Goal: Task Accomplishment & Management: Use online tool/utility

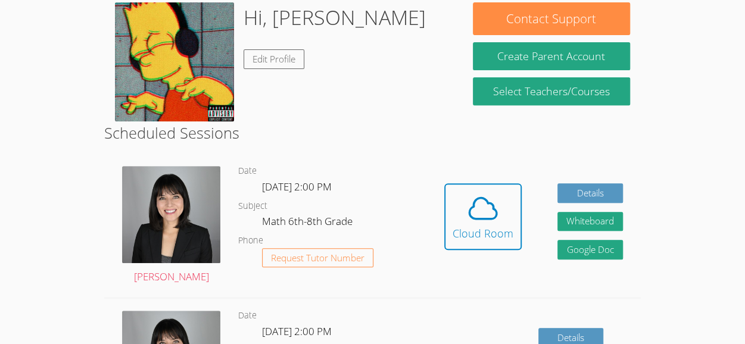
scroll to position [192, 0]
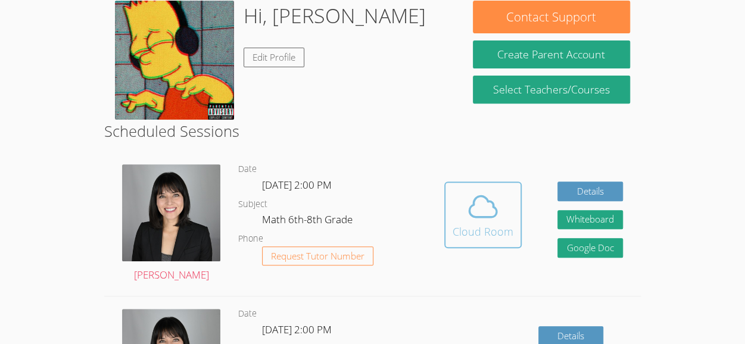
click at [488, 197] on icon at bounding box center [482, 206] width 33 height 33
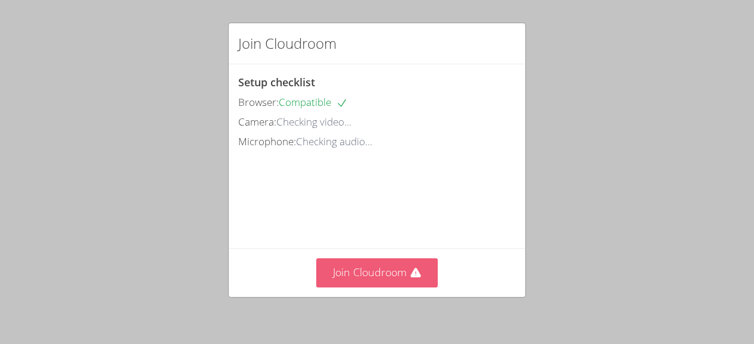
click at [351, 273] on button "Join Cloudroom" at bounding box center [377, 272] width 122 height 29
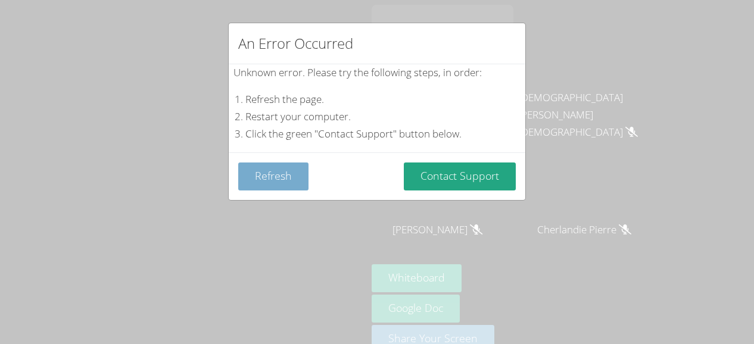
click at [264, 183] on button "Refresh" at bounding box center [273, 177] width 70 height 28
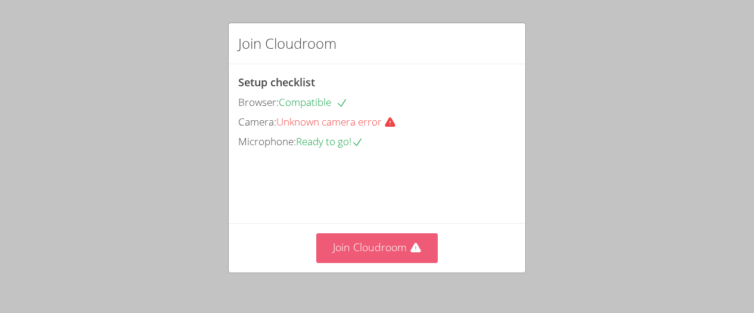
drag, startPoint x: 360, startPoint y: 285, endPoint x: 360, endPoint y: 254, distance: 31.0
click at [360, 254] on button "Join Cloudroom" at bounding box center [377, 247] width 122 height 29
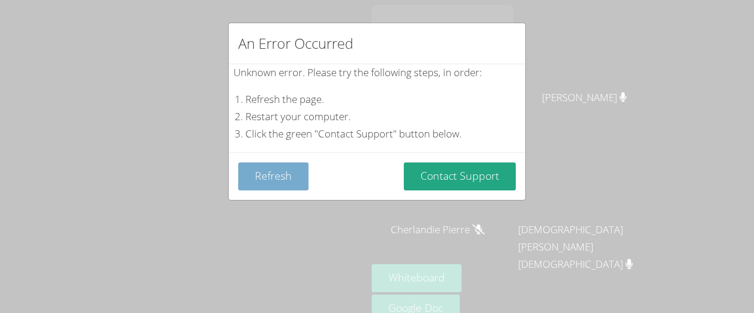
click at [282, 170] on button "Refresh" at bounding box center [273, 177] width 70 height 28
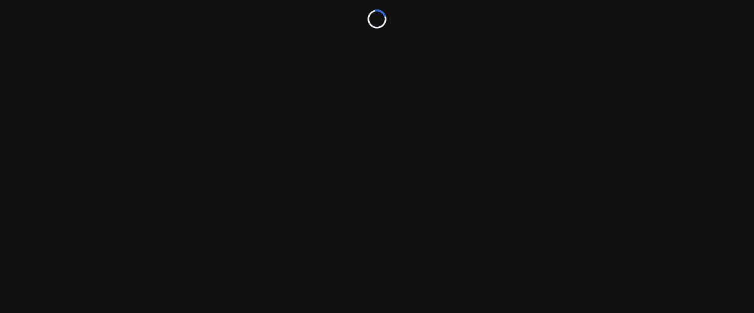
click at [282, 170] on div "Loading..." at bounding box center [377, 156] width 754 height 313
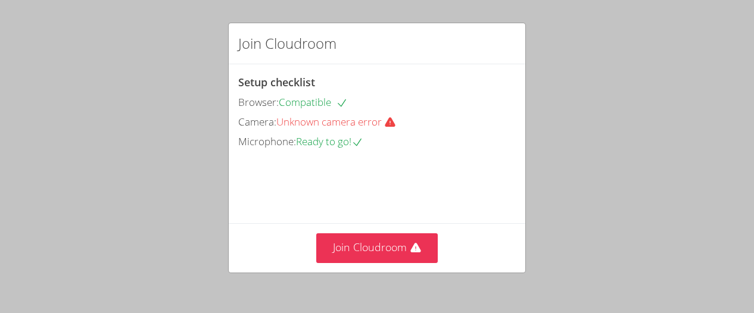
click at [361, 266] on div "Join Cloudroom" at bounding box center [377, 247] width 297 height 49
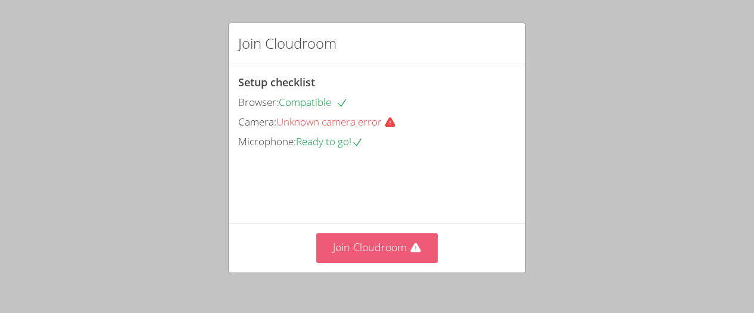
click at [354, 247] on button "Join Cloudroom" at bounding box center [377, 247] width 122 height 29
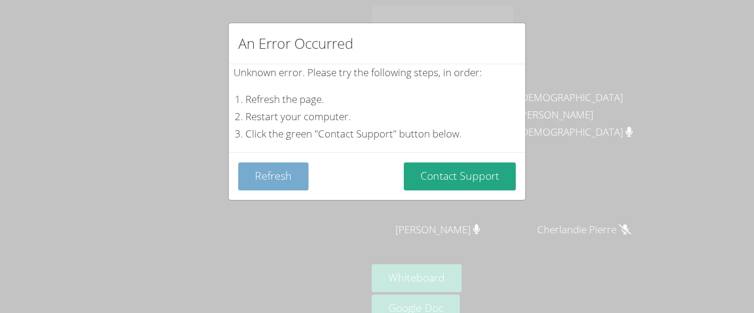
click at [267, 179] on button "Refresh" at bounding box center [273, 177] width 70 height 28
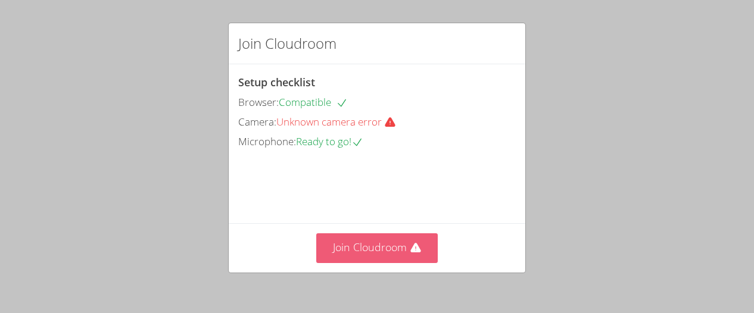
click at [345, 258] on button "Join Cloudroom" at bounding box center [377, 247] width 122 height 29
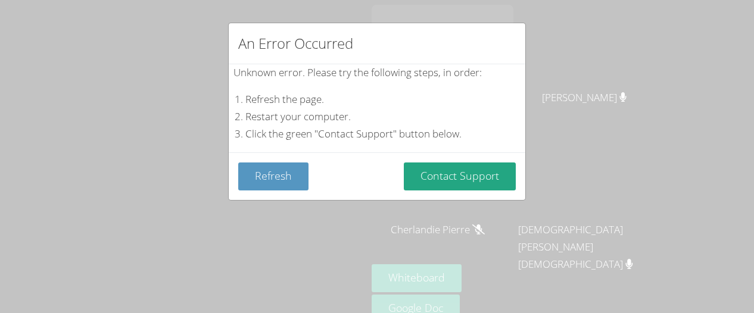
click at [505, 41] on div "An Error Occurred" at bounding box center [377, 43] width 297 height 41
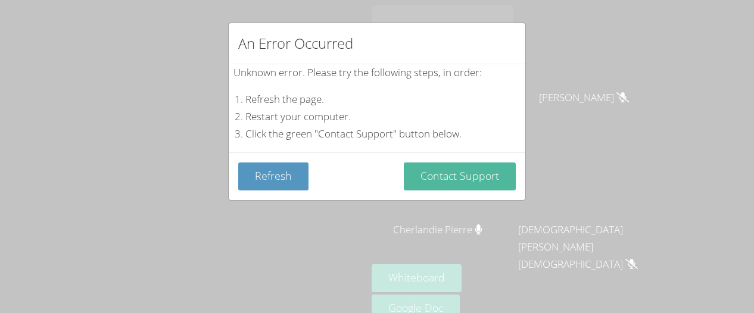
click at [479, 179] on button "Contact Support" at bounding box center [460, 177] width 112 height 28
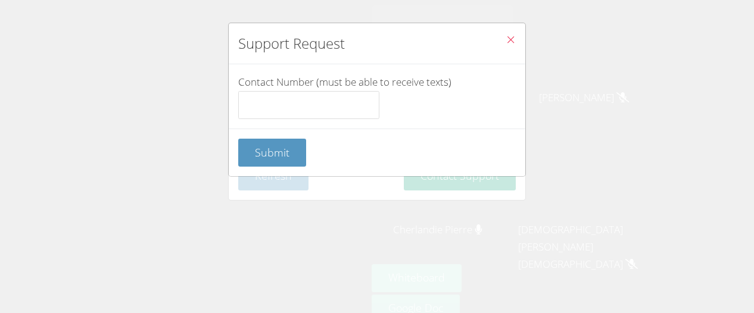
click at [510, 36] on button "Close" at bounding box center [510, 41] width 29 height 36
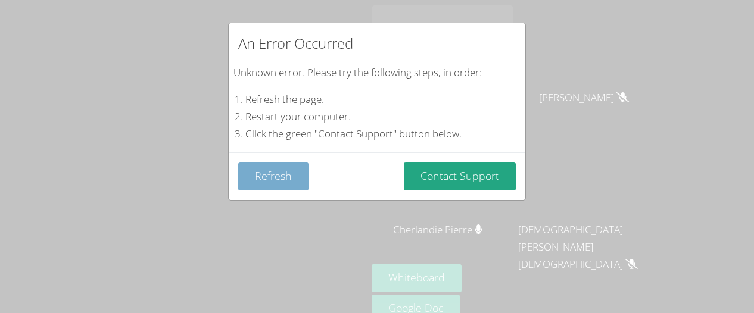
click at [259, 179] on button "Refresh" at bounding box center [273, 177] width 70 height 28
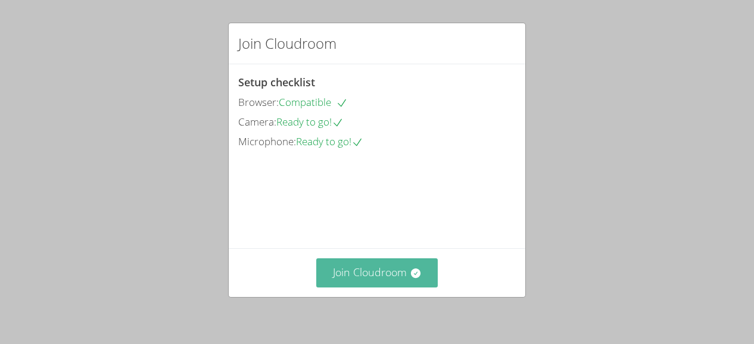
click at [347, 285] on button "Join Cloudroom" at bounding box center [377, 272] width 122 height 29
